Goal: Check status: Check status

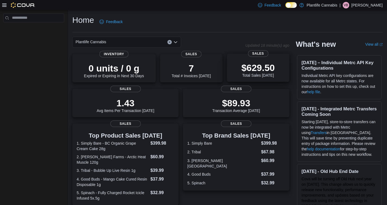
click at [247, 74] on div "$629.50 Total Sales [DATE]" at bounding box center [257, 69] width 33 height 15
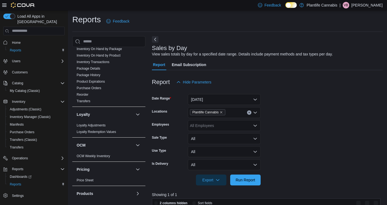
scroll to position [293, 0]
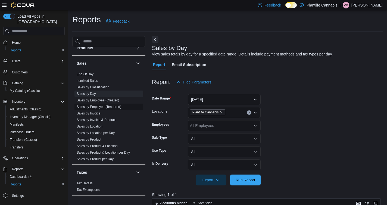
click at [112, 108] on link "Sales by Employee (Tendered)" at bounding box center [99, 107] width 45 height 4
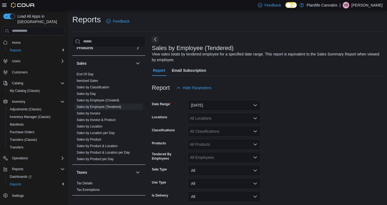
scroll to position [18, 0]
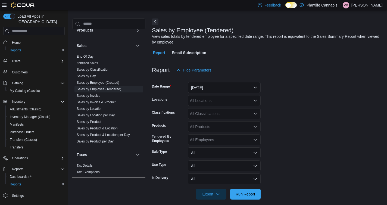
click at [216, 104] on div "All Locations" at bounding box center [224, 100] width 73 height 11
type input "****"
click at [212, 112] on button "Edmonton - Windermere Currents" at bounding box center [224, 110] width 73 height 8
click at [300, 119] on form "Date Range Yesterday Locations Edmonton - Windermere Currents Classifications A…" at bounding box center [267, 138] width 231 height 124
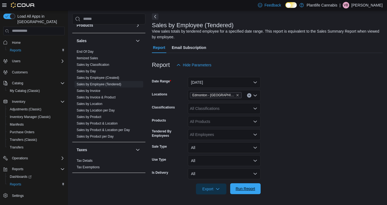
click at [253, 193] on span "Run Report" at bounding box center [245, 188] width 24 height 11
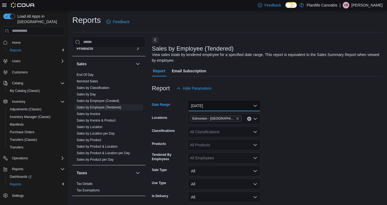
click at [244, 108] on button "Yesterday" at bounding box center [224, 105] width 73 height 11
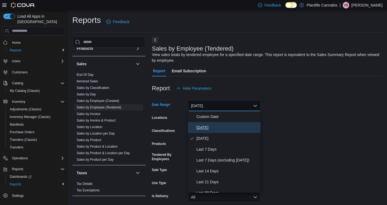
click at [226, 126] on span "Today" at bounding box center [227, 127] width 62 height 7
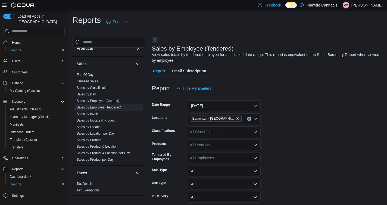
click at [269, 131] on form "Date Range Today Locations Edmonton - Windermere Currents Classifications All C…" at bounding box center [267, 156] width 231 height 124
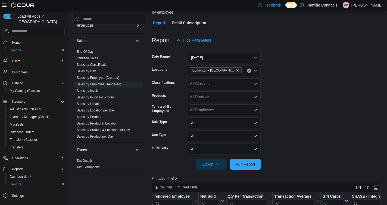
scroll to position [117, 0]
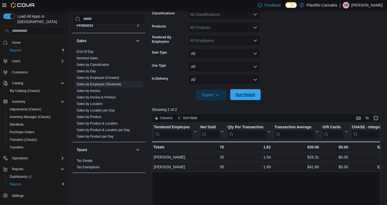
click at [239, 99] on span "Run Report" at bounding box center [245, 94] width 24 height 11
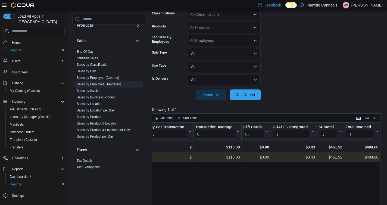
scroll to position [0, 93]
